Goal: Information Seeking & Learning: Learn about a topic

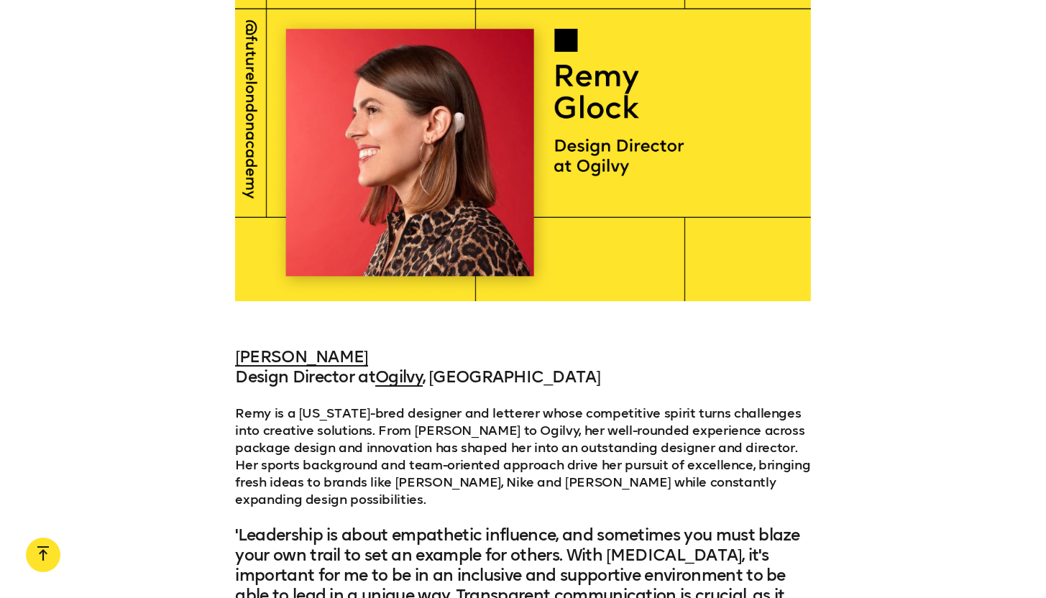
scroll to position [10008, 0]
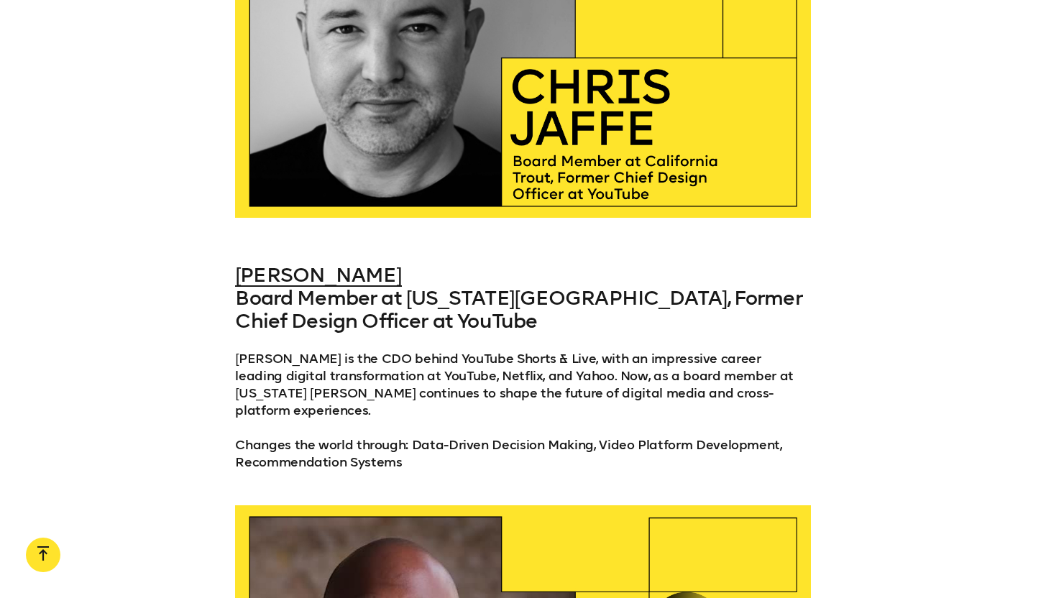
scroll to position [2253, 0]
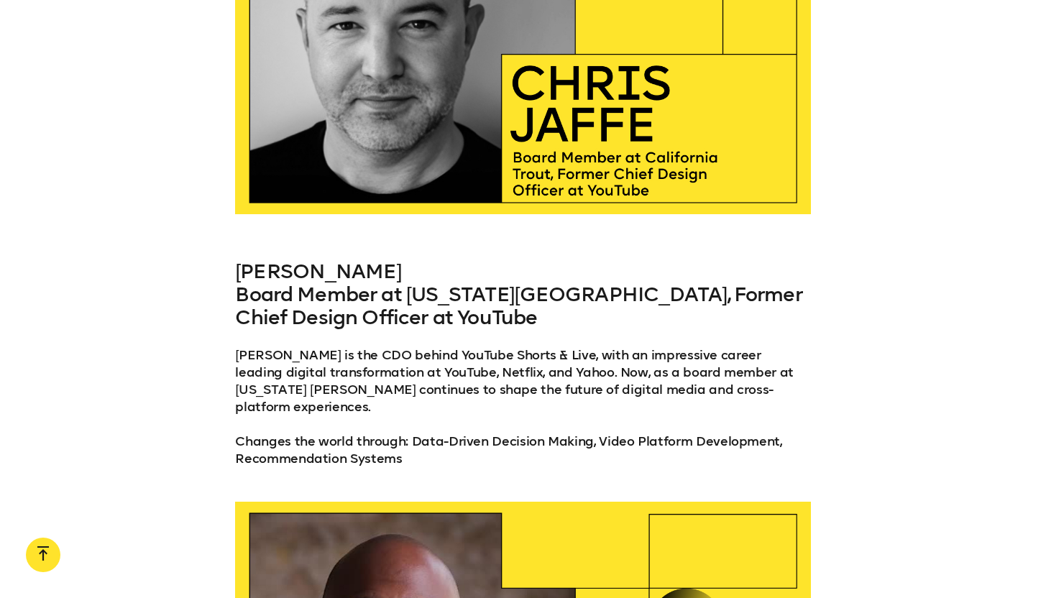
click at [306, 260] on link "Chris Jaffe" at bounding box center [318, 272] width 166 height 24
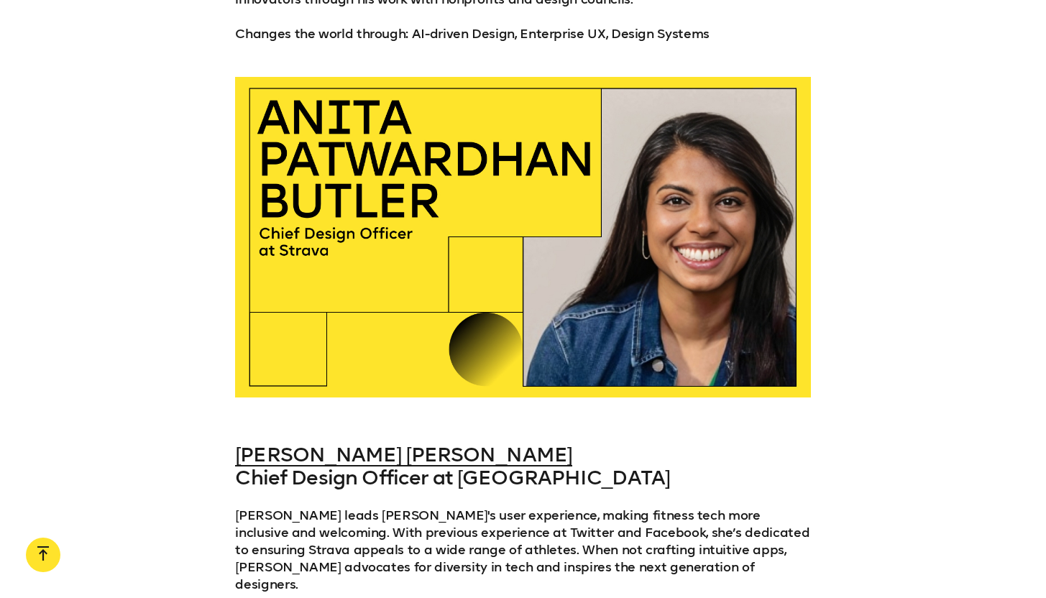
scroll to position [10757, 0]
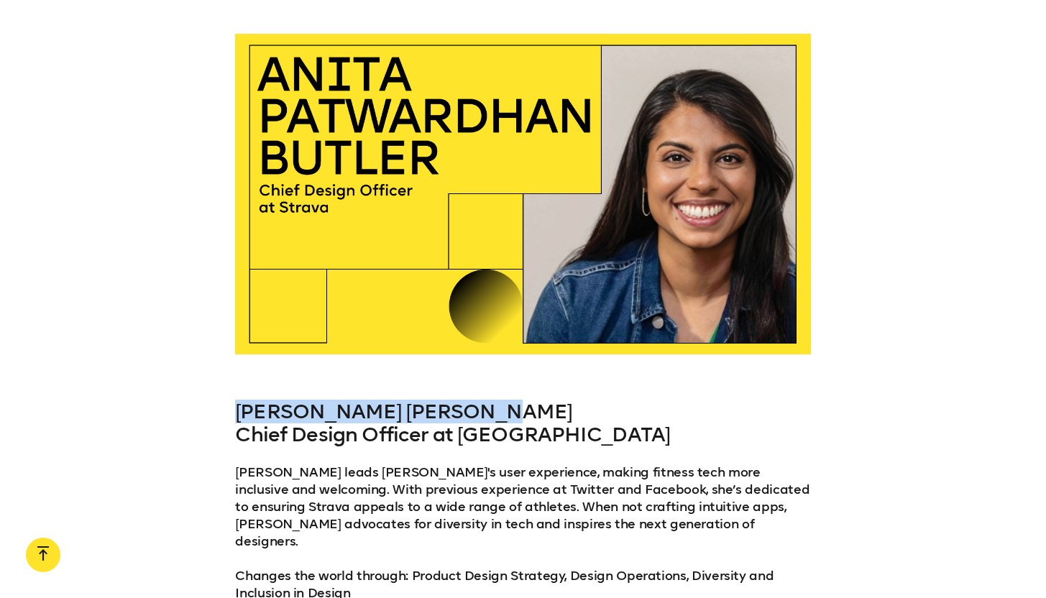
drag, startPoint x: 485, startPoint y: 320, endPoint x: 242, endPoint y: 318, distance: 243.1
click at [242, 401] on h3 "Anita Patwardhan Butler Chief Design Officer at Strava" at bounding box center [522, 424] width 575 height 46
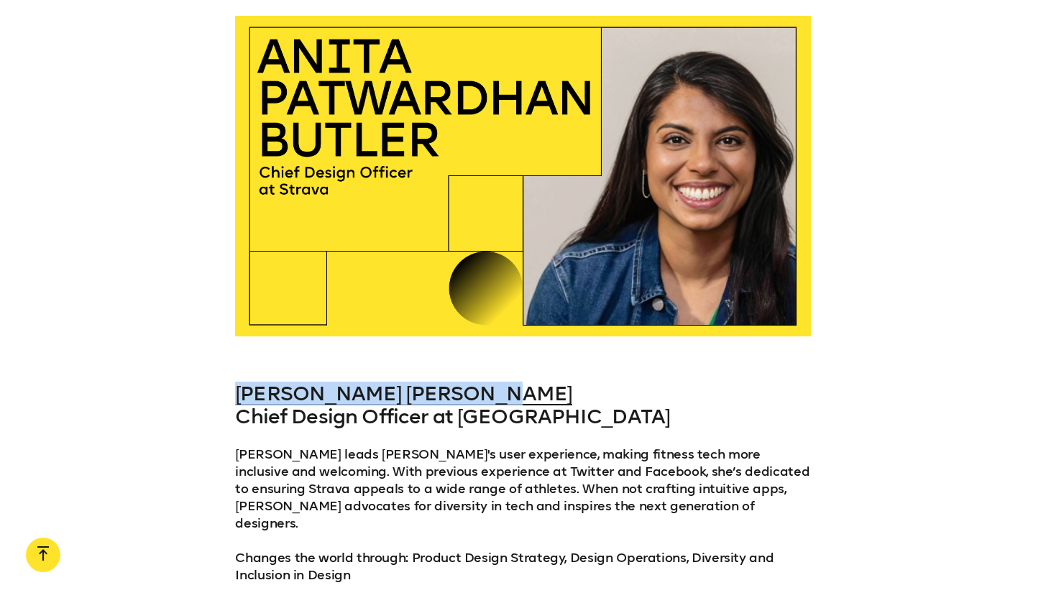
scroll to position [10777, 0]
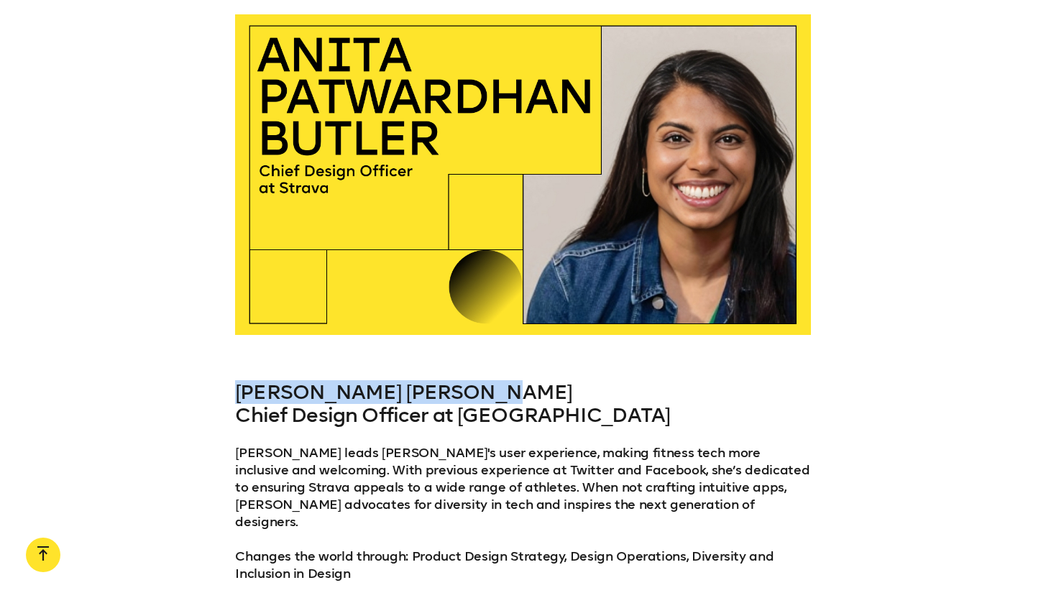
click at [325, 380] on link "Anita Patwardhan Butler" at bounding box center [403, 392] width 337 height 24
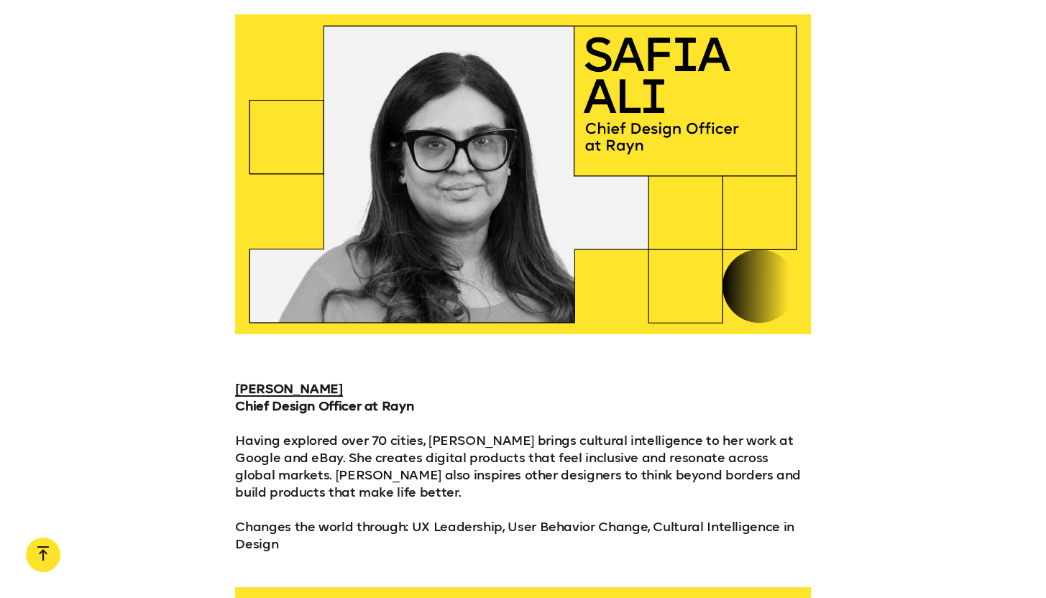
scroll to position [12347, 0]
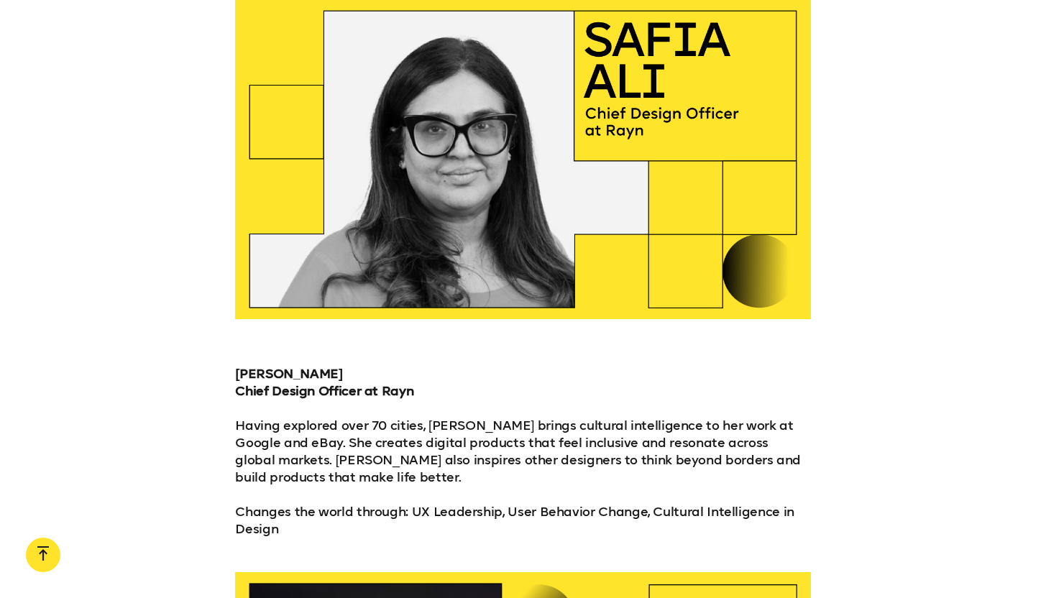
click at [274, 366] on strong "Safia Ali" at bounding box center [288, 374] width 107 height 16
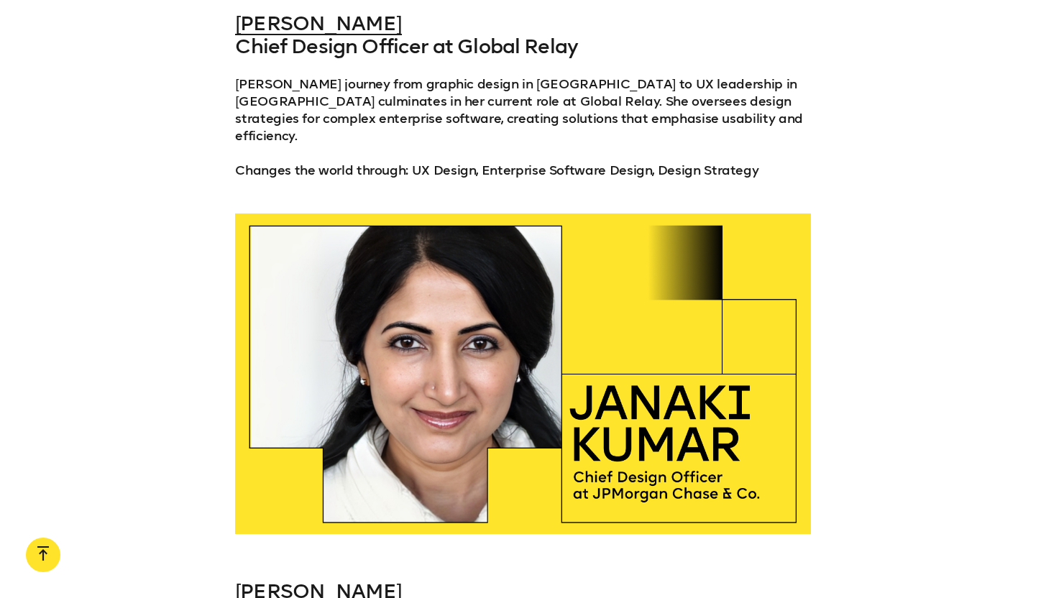
scroll to position [15382, 0]
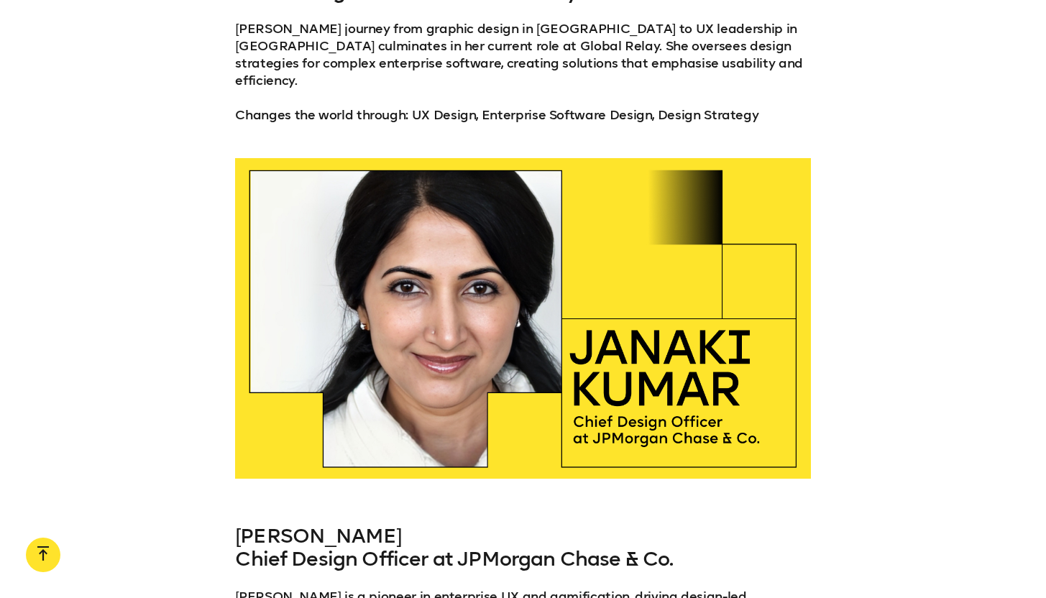
click at [335, 524] on link "Janaki Kumar" at bounding box center [318, 536] width 166 height 24
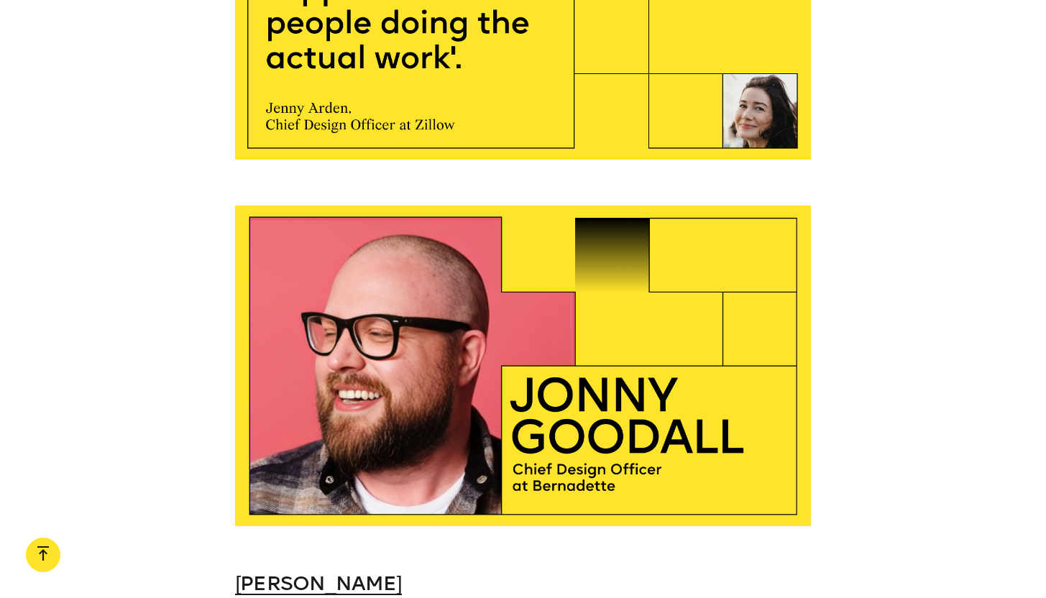
scroll to position [24504, 0]
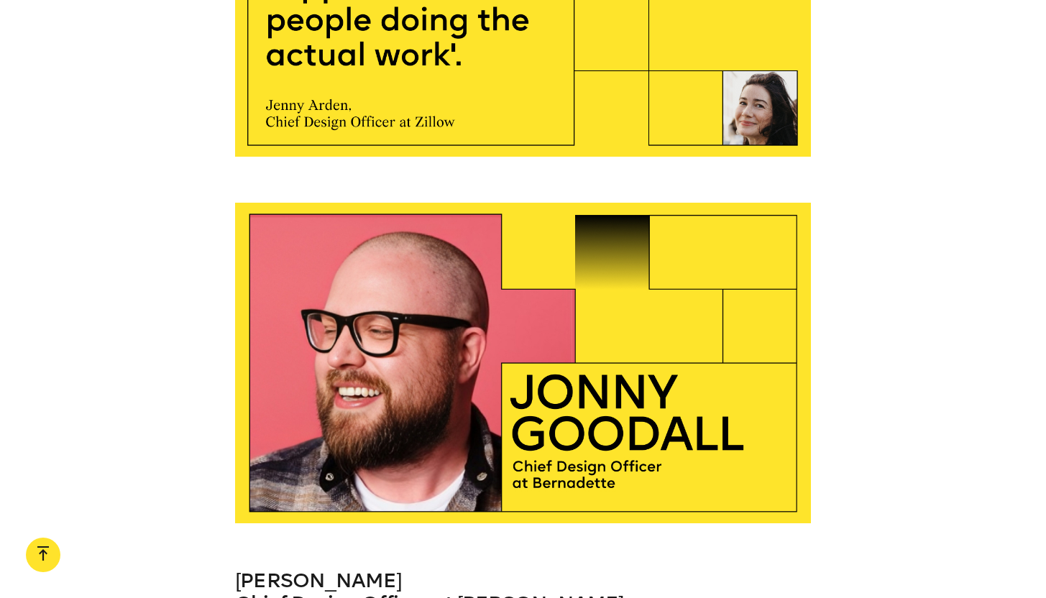
click at [348, 569] on link "Jonny Goodall" at bounding box center [318, 581] width 166 height 24
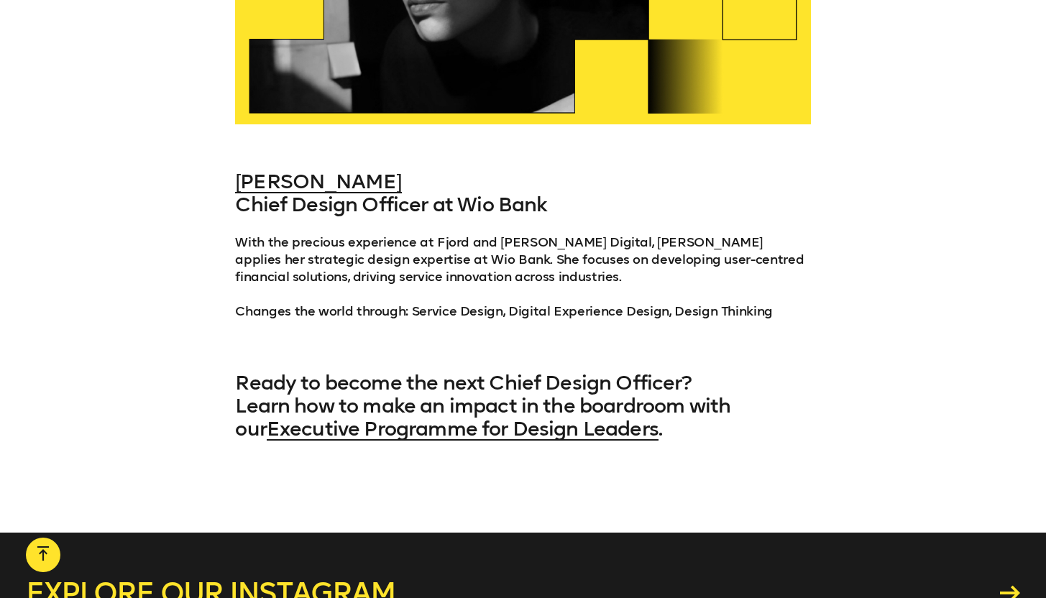
scroll to position [26910, 0]
